Goal: Check status: Check status

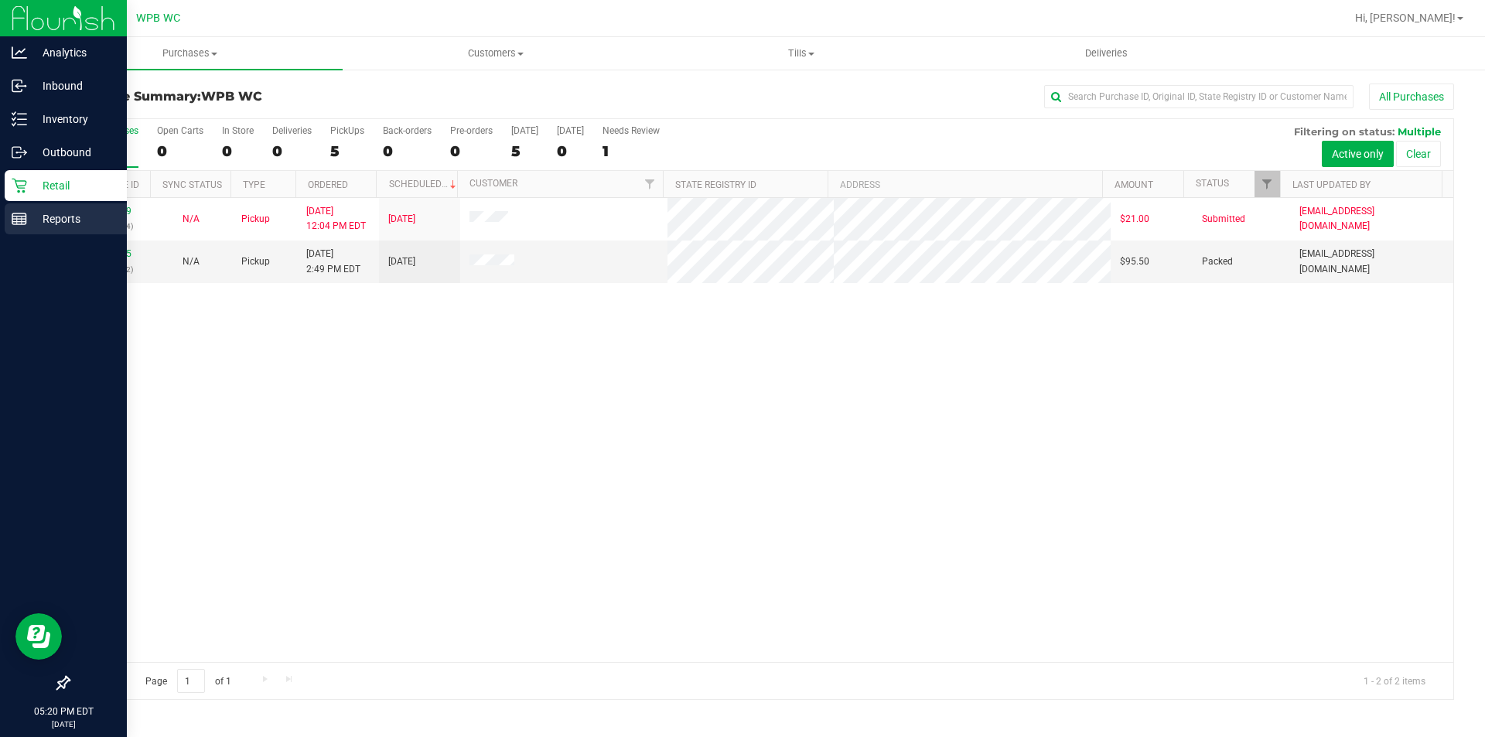
click at [66, 205] on div "Reports" at bounding box center [66, 218] width 122 height 31
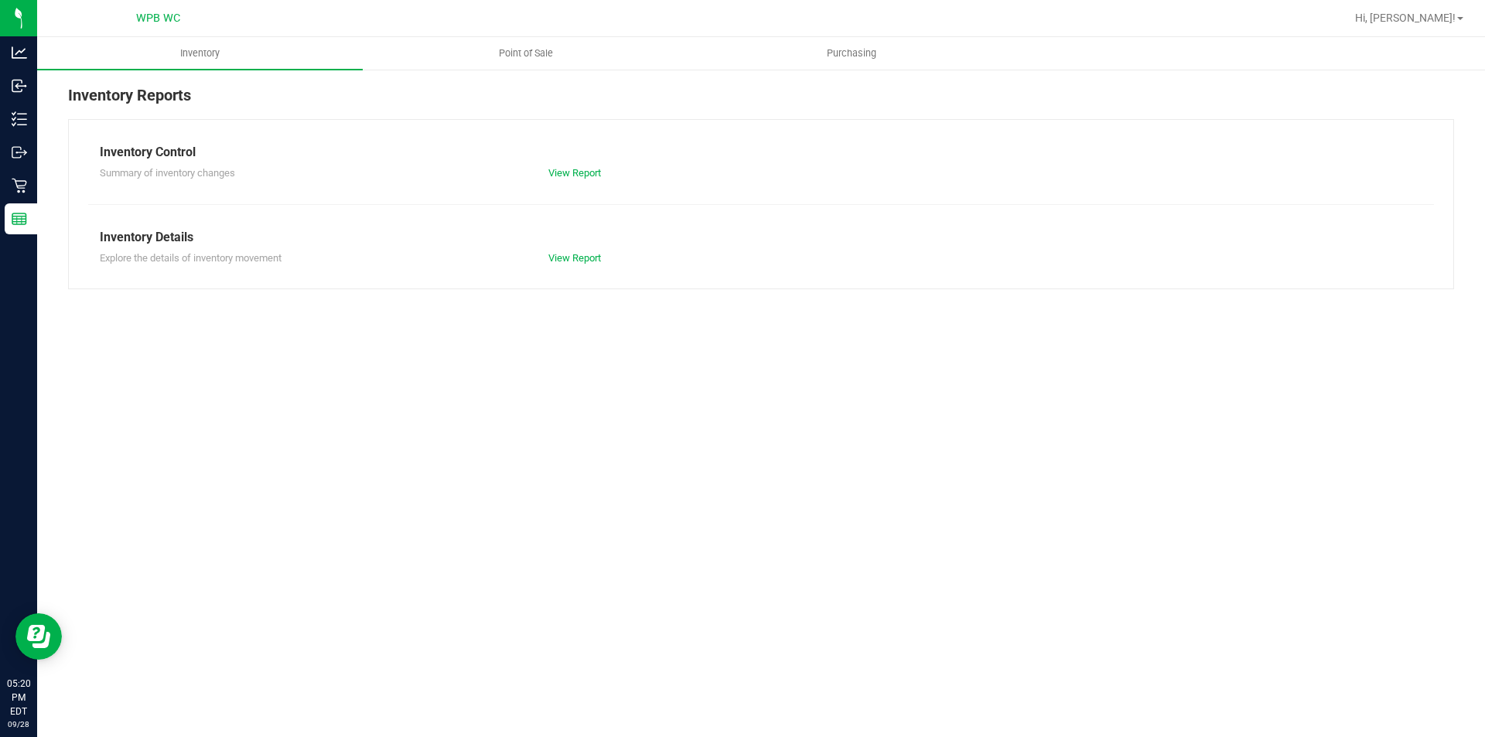
click at [538, 70] on ul "Inventory Point of Sale Purchasing" at bounding box center [779, 53] width 1485 height 33
click at [538, 65] on uib-tab-heading "Point of Sale" at bounding box center [526, 53] width 324 height 31
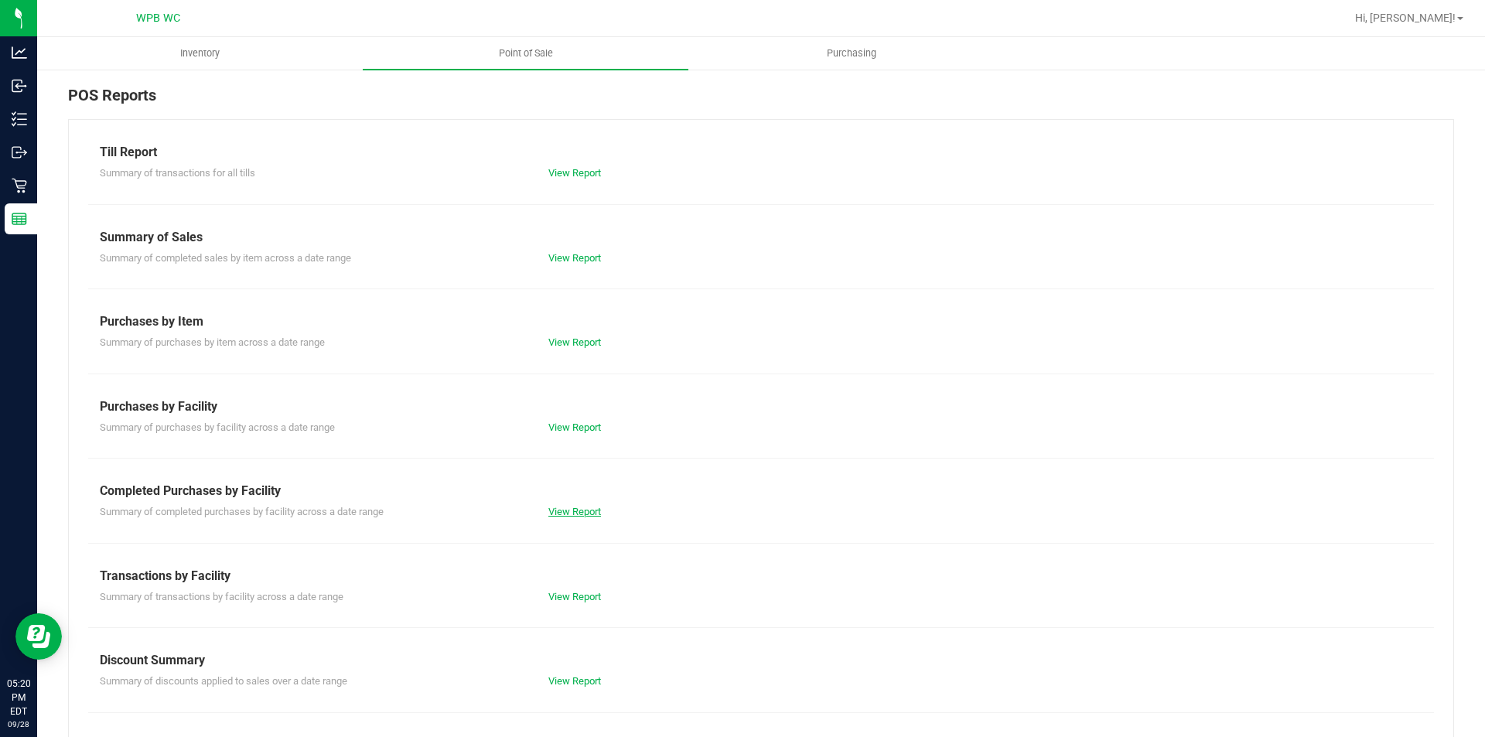
click at [569, 515] on link "View Report" at bounding box center [575, 512] width 53 height 12
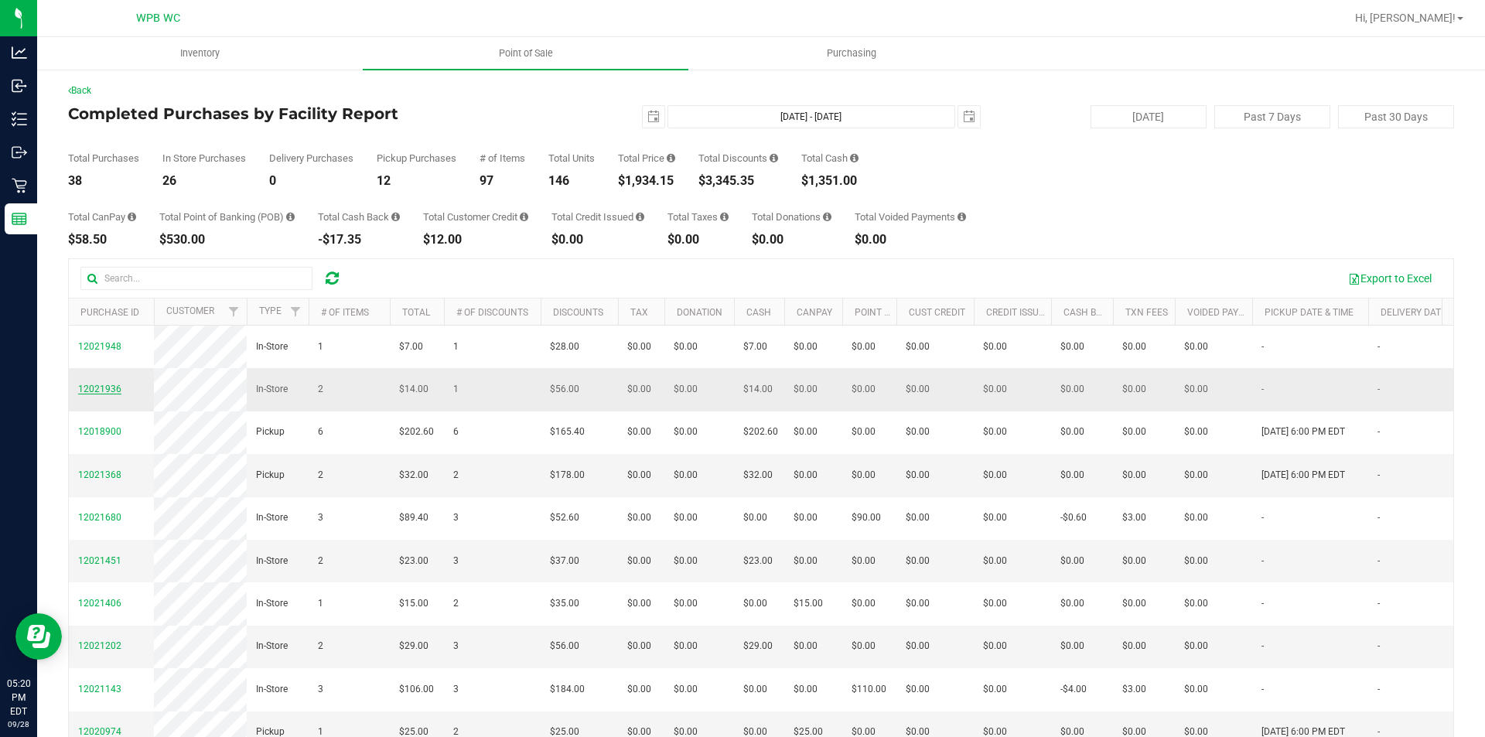
click at [111, 395] on span "12021936" at bounding box center [99, 389] width 43 height 11
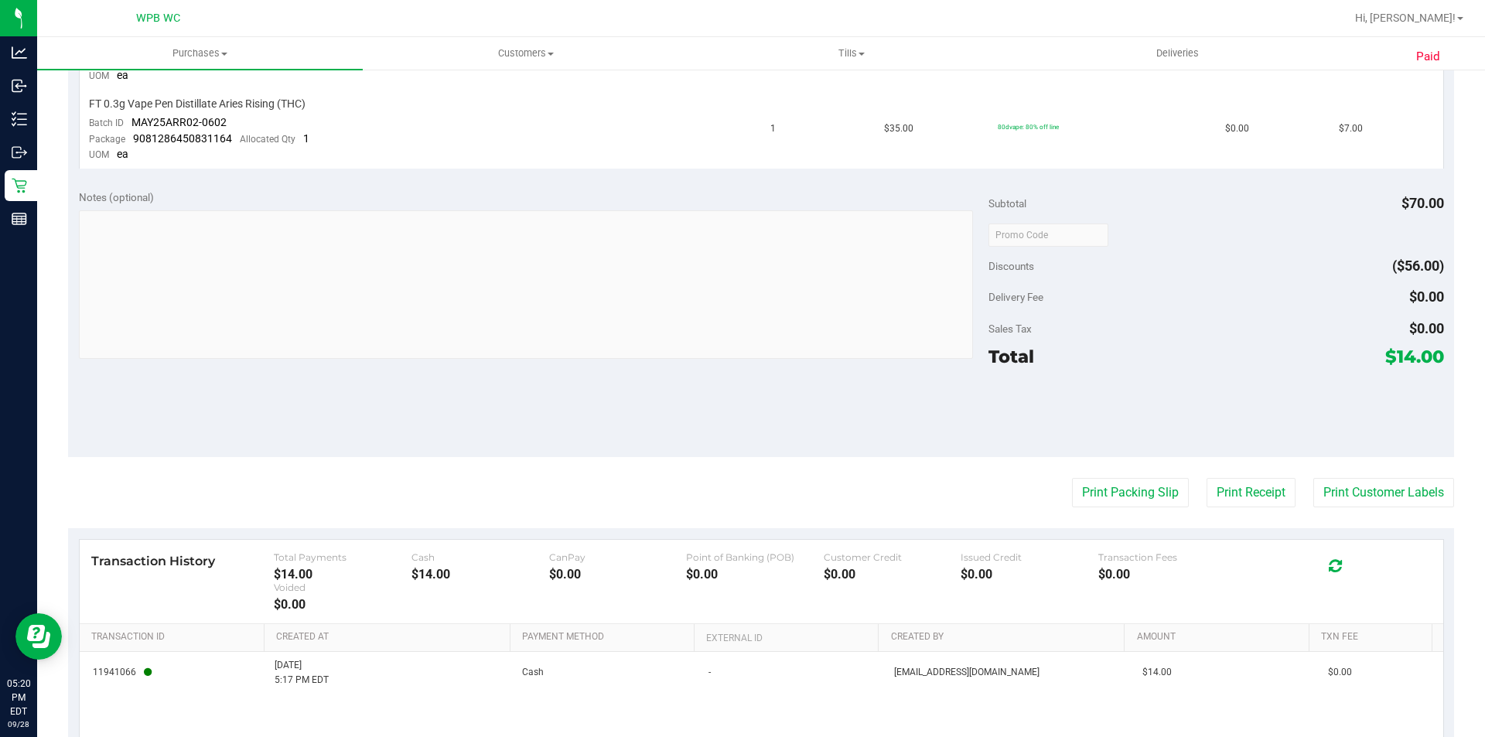
scroll to position [612, 0]
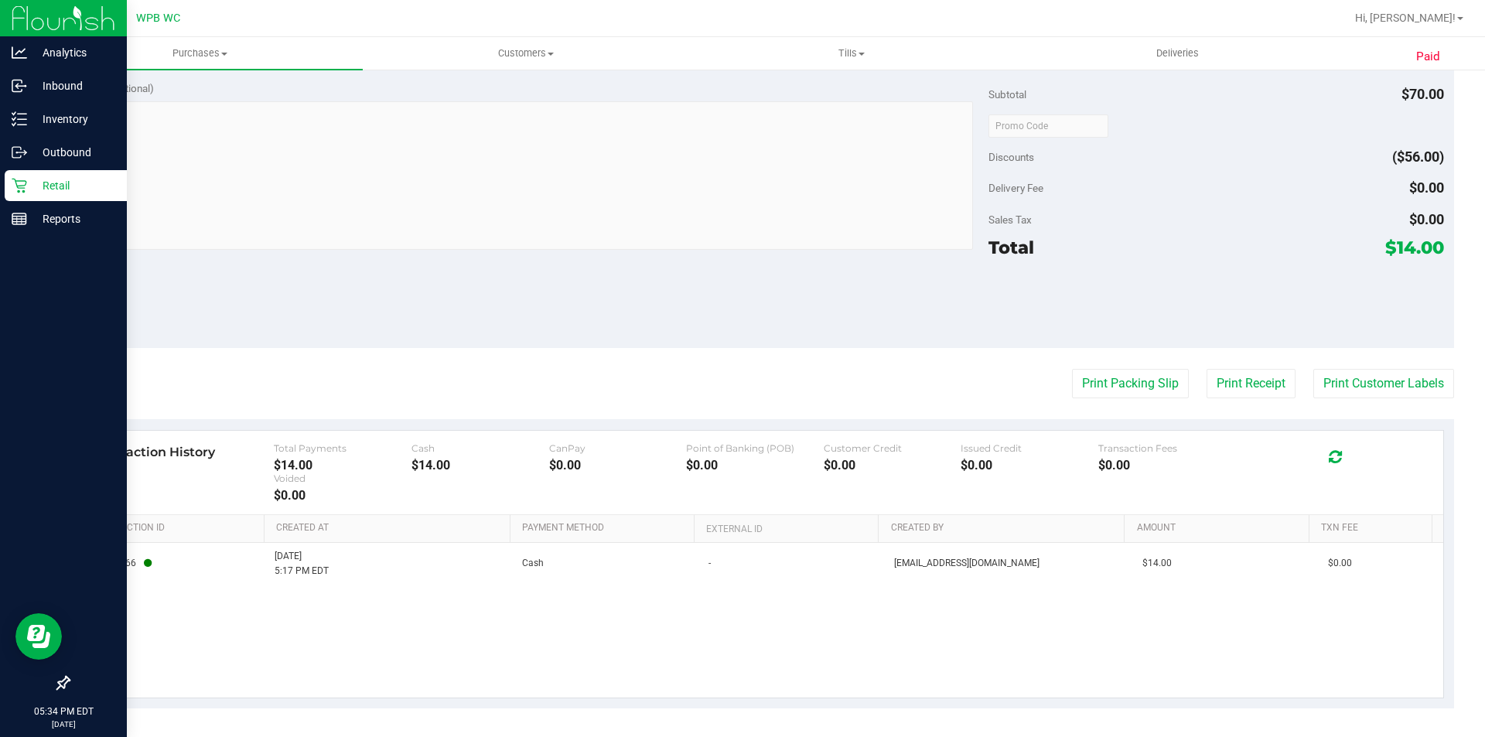
click at [62, 192] on p "Retail" at bounding box center [73, 185] width 93 height 19
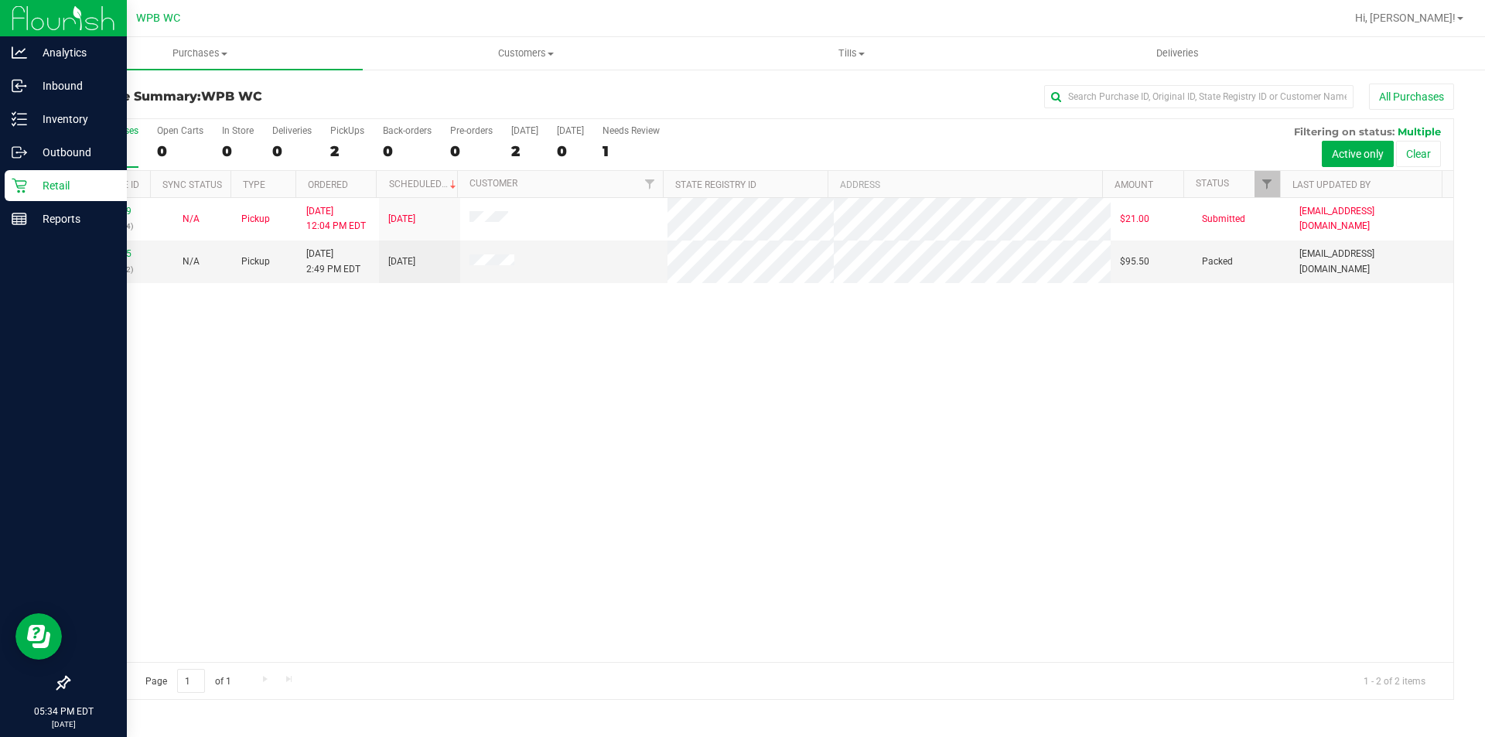
click at [12, 183] on icon at bounding box center [19, 185] width 15 height 15
